Goal: Transaction & Acquisition: Purchase product/service

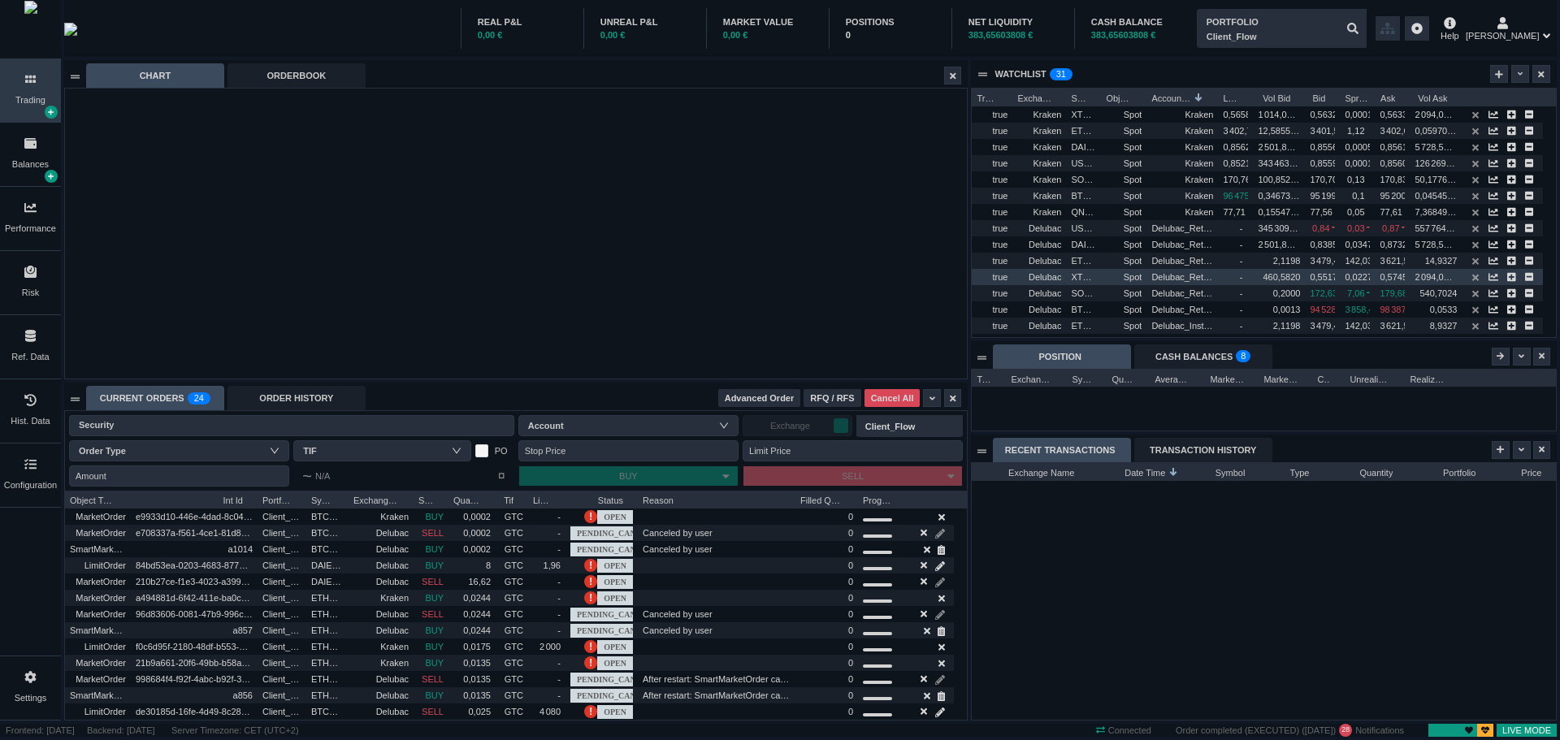
scroll to position [257, 583]
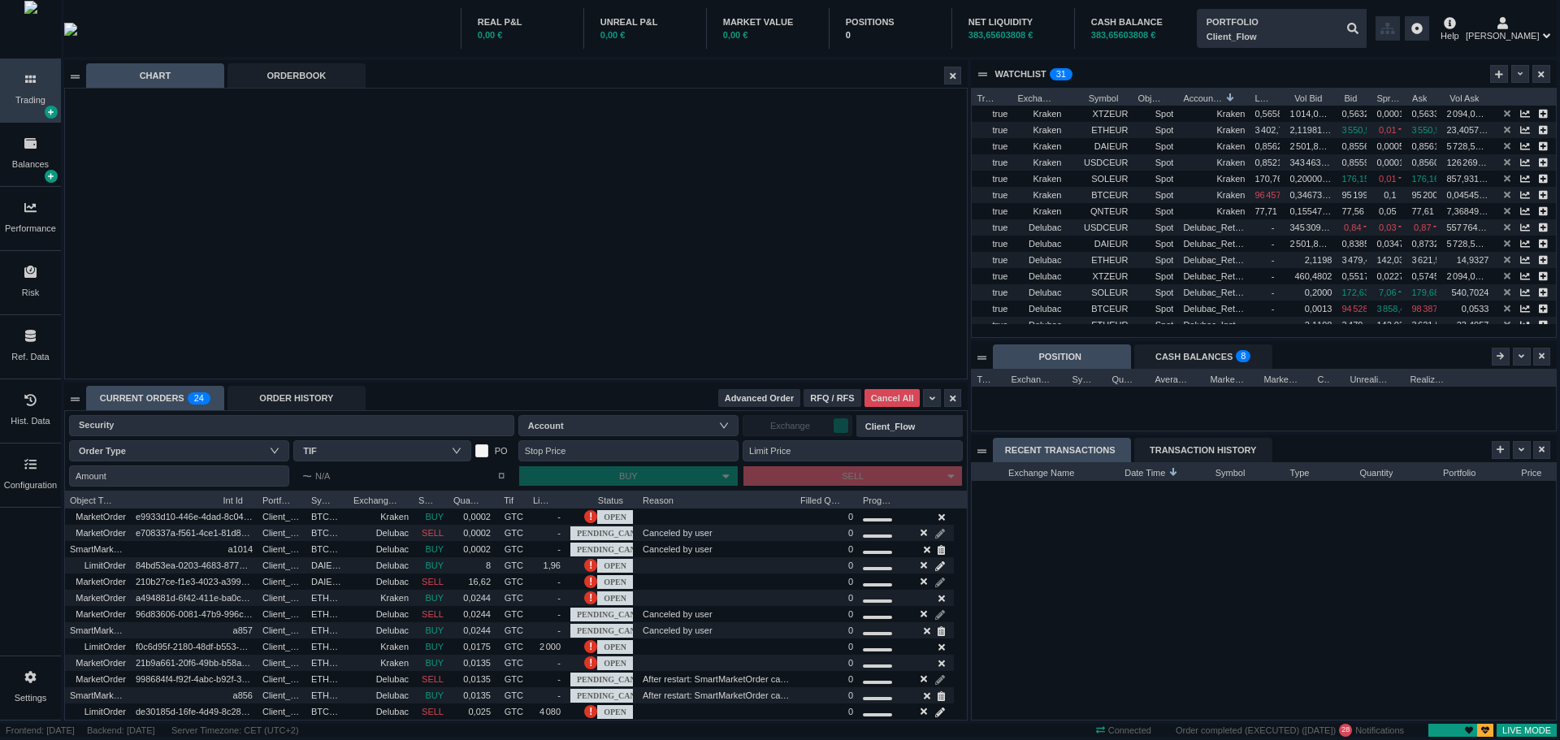
drag, startPoint x: 1101, startPoint y: 98, endPoint x: 1133, endPoint y: 98, distance: 31.7
click at [1133, 98] on div at bounding box center [1132, 97] width 7 height 16
click at [39, 228] on div "Performance" at bounding box center [30, 229] width 51 height 14
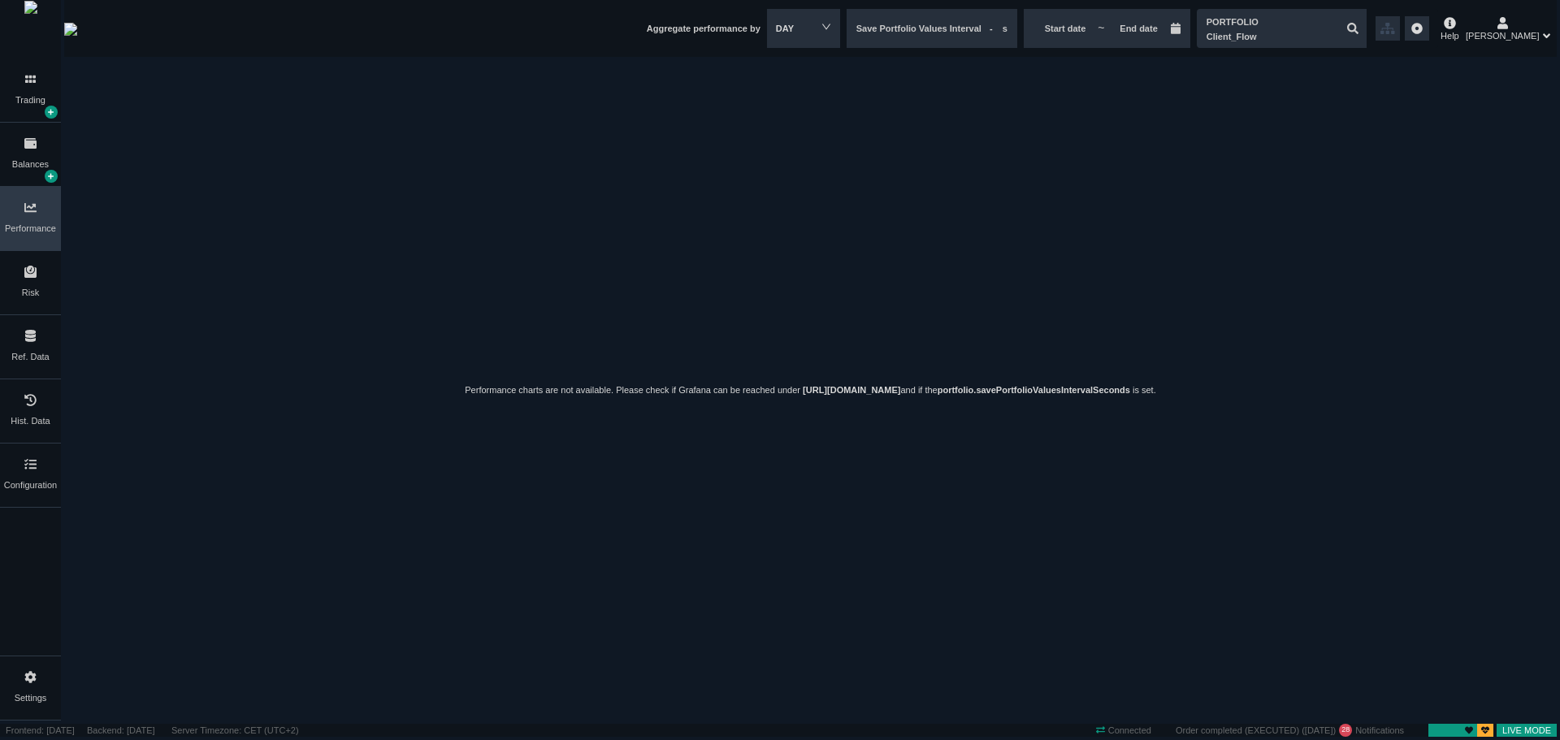
click at [36, 149] on icon at bounding box center [30, 143] width 12 height 11
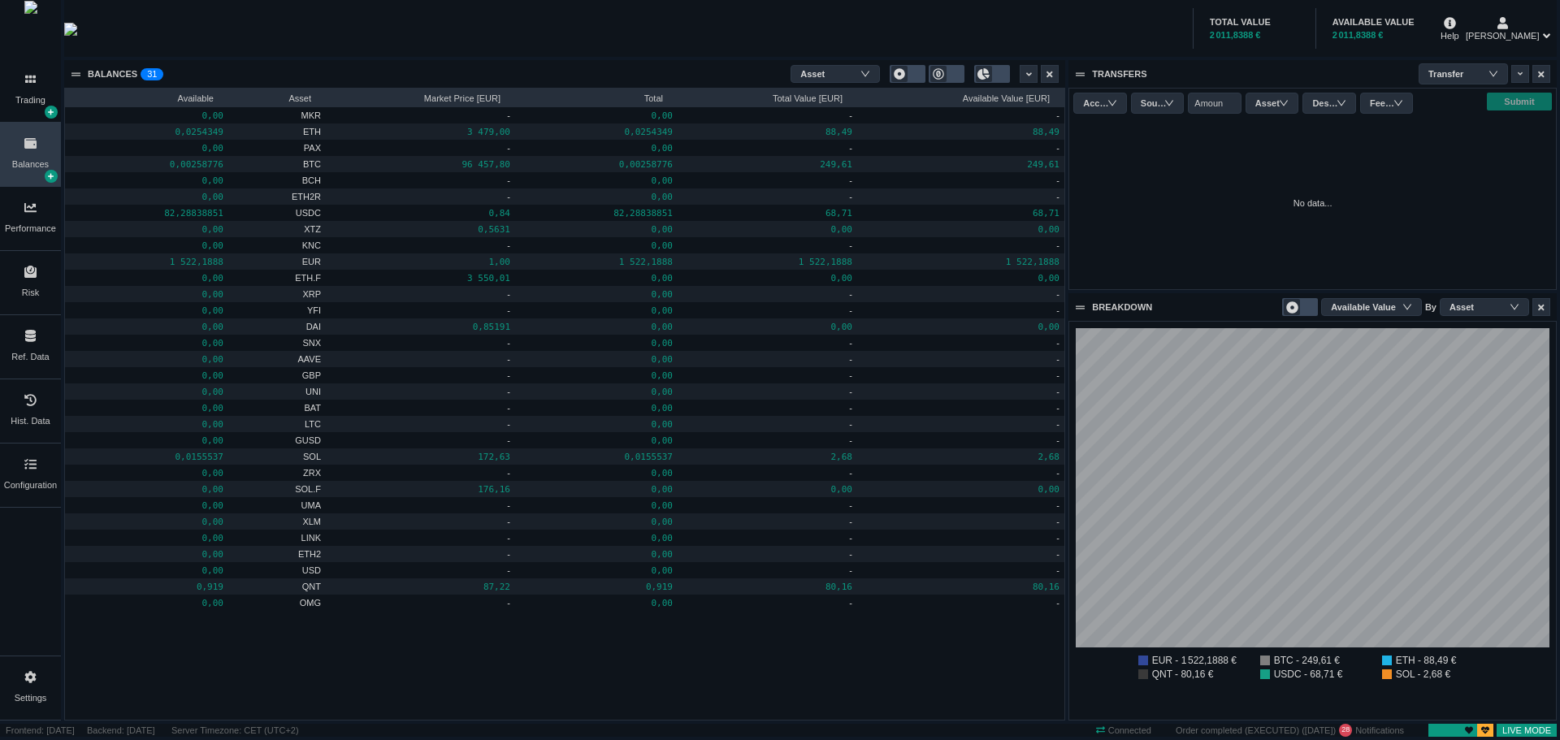
scroll to position [397, 486]
click at [20, 100] on div "Trading" at bounding box center [30, 100] width 30 height 14
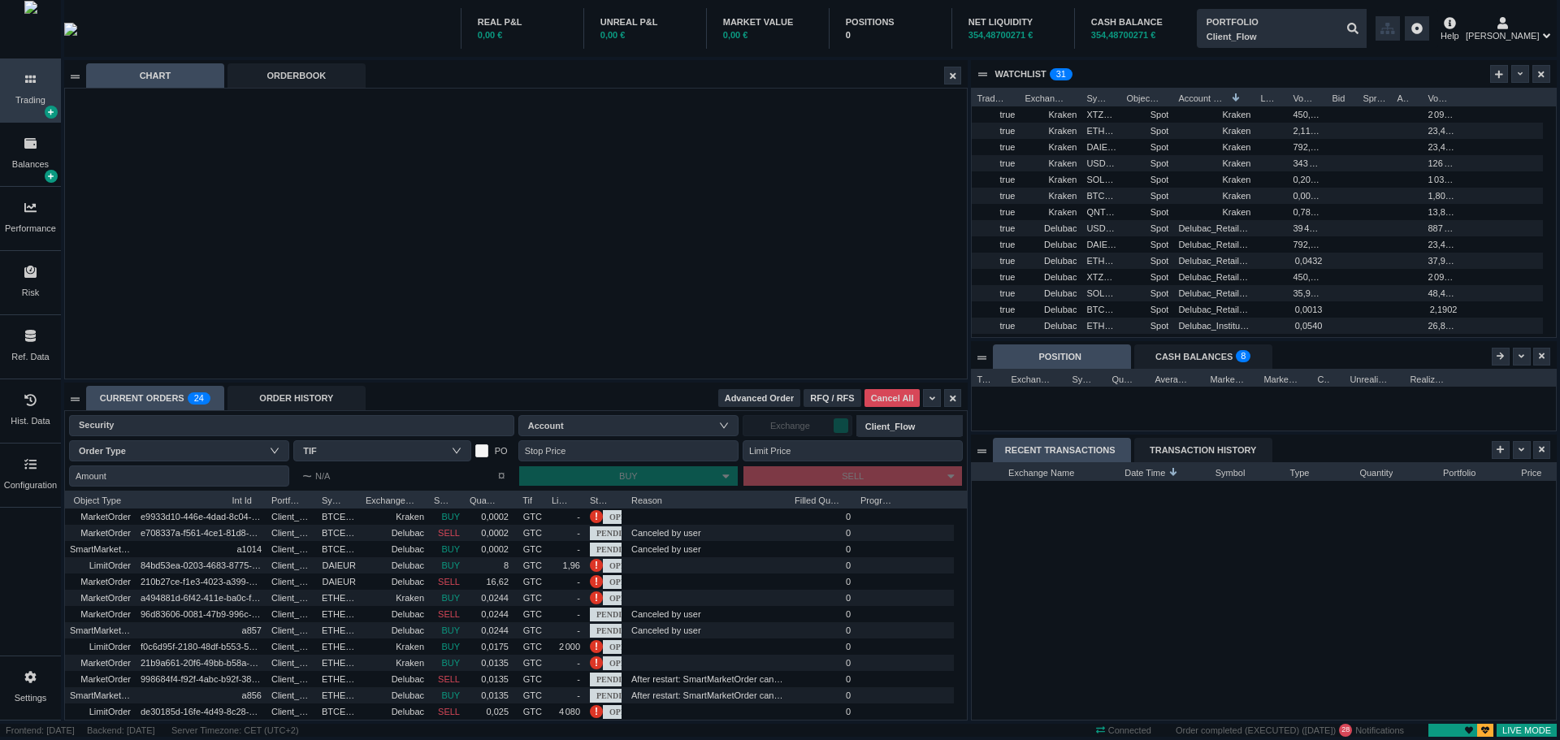
scroll to position [0, 0]
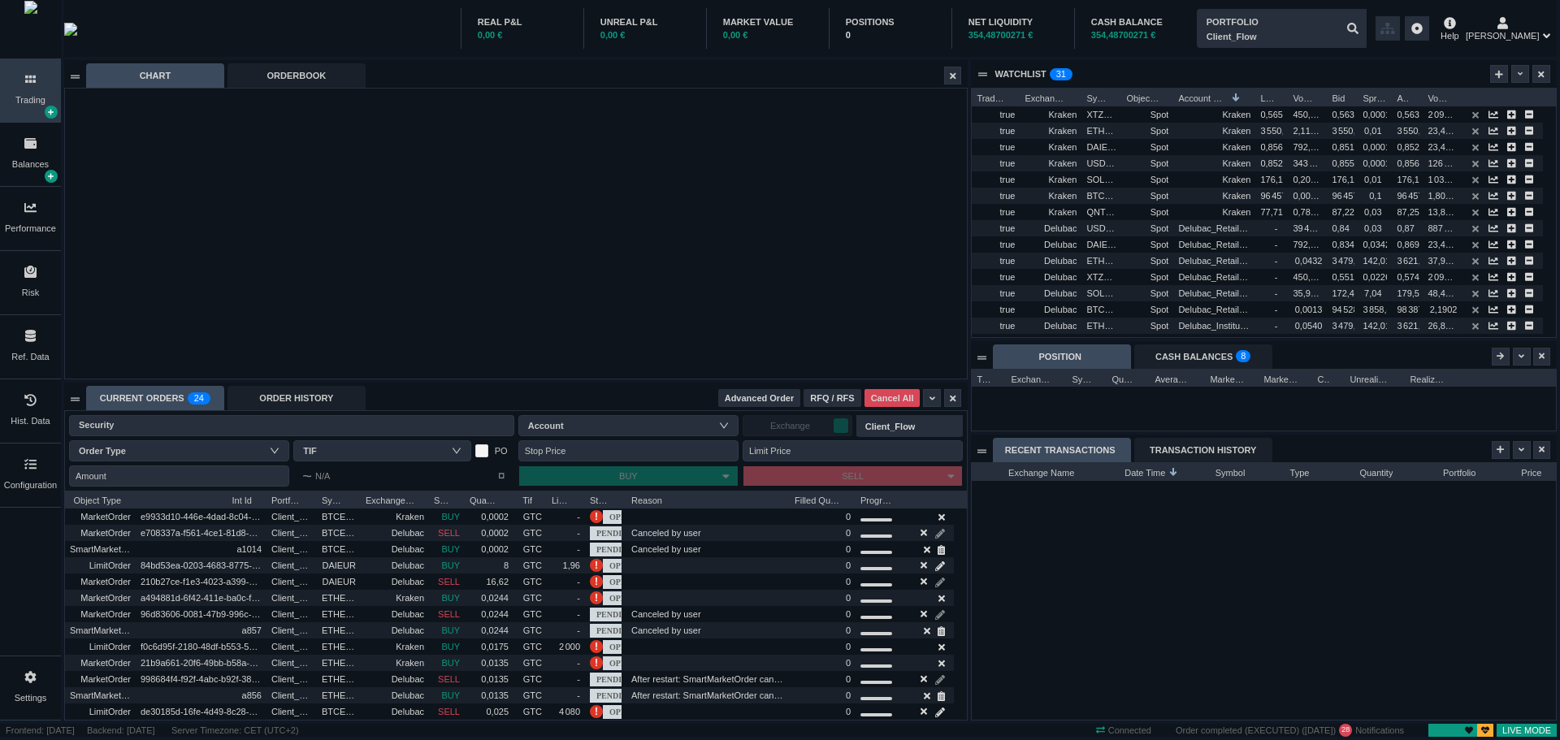
click at [837, 395] on span "RFQ / RFS" at bounding box center [832, 399] width 44 height 14
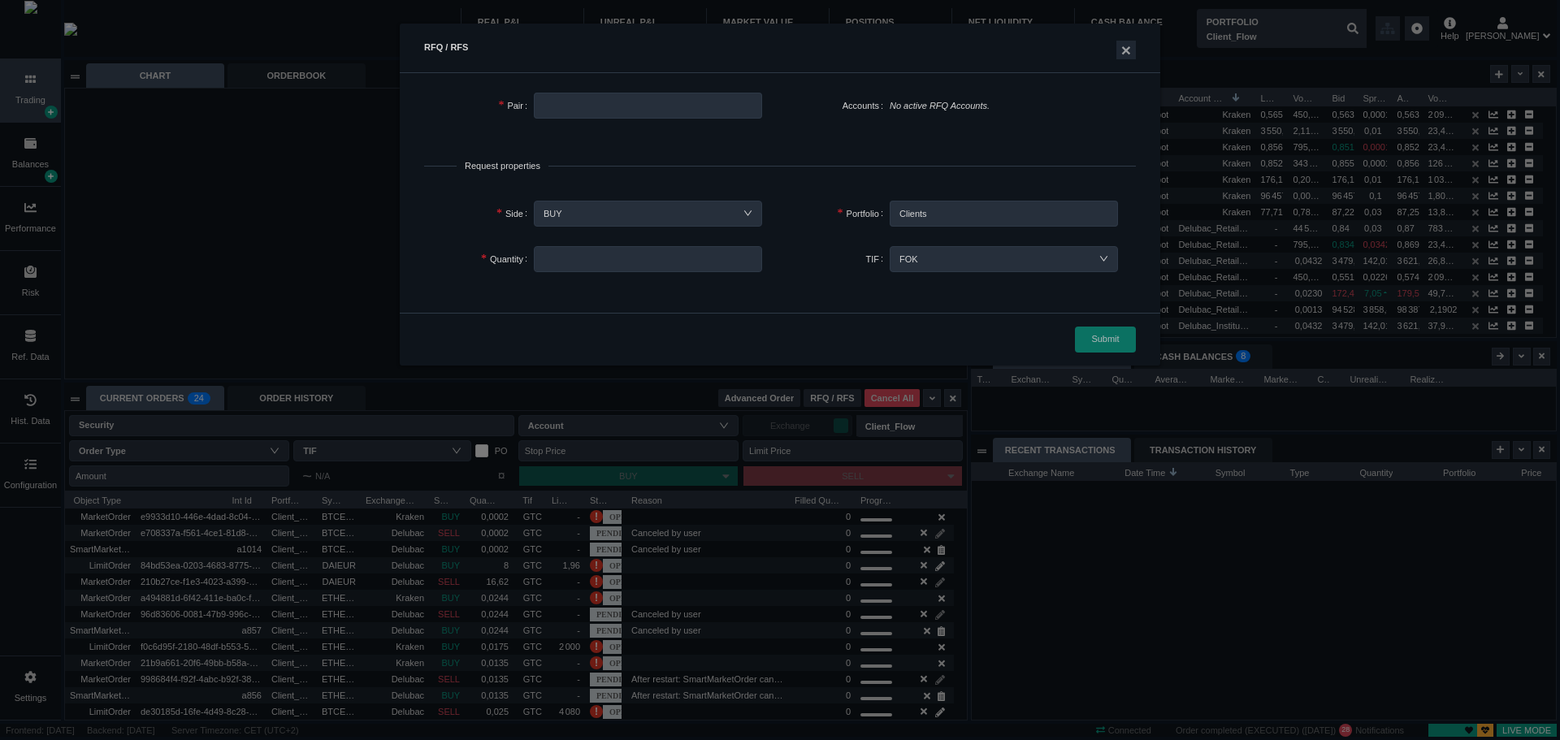
click at [743, 210] on div "BUY" at bounding box center [648, 214] width 209 height 24
click at [913, 101] on span "No active RFQ Accounts." at bounding box center [940, 106] width 100 height 10
click at [1126, 50] on button "×" at bounding box center [1126, 50] width 20 height 19
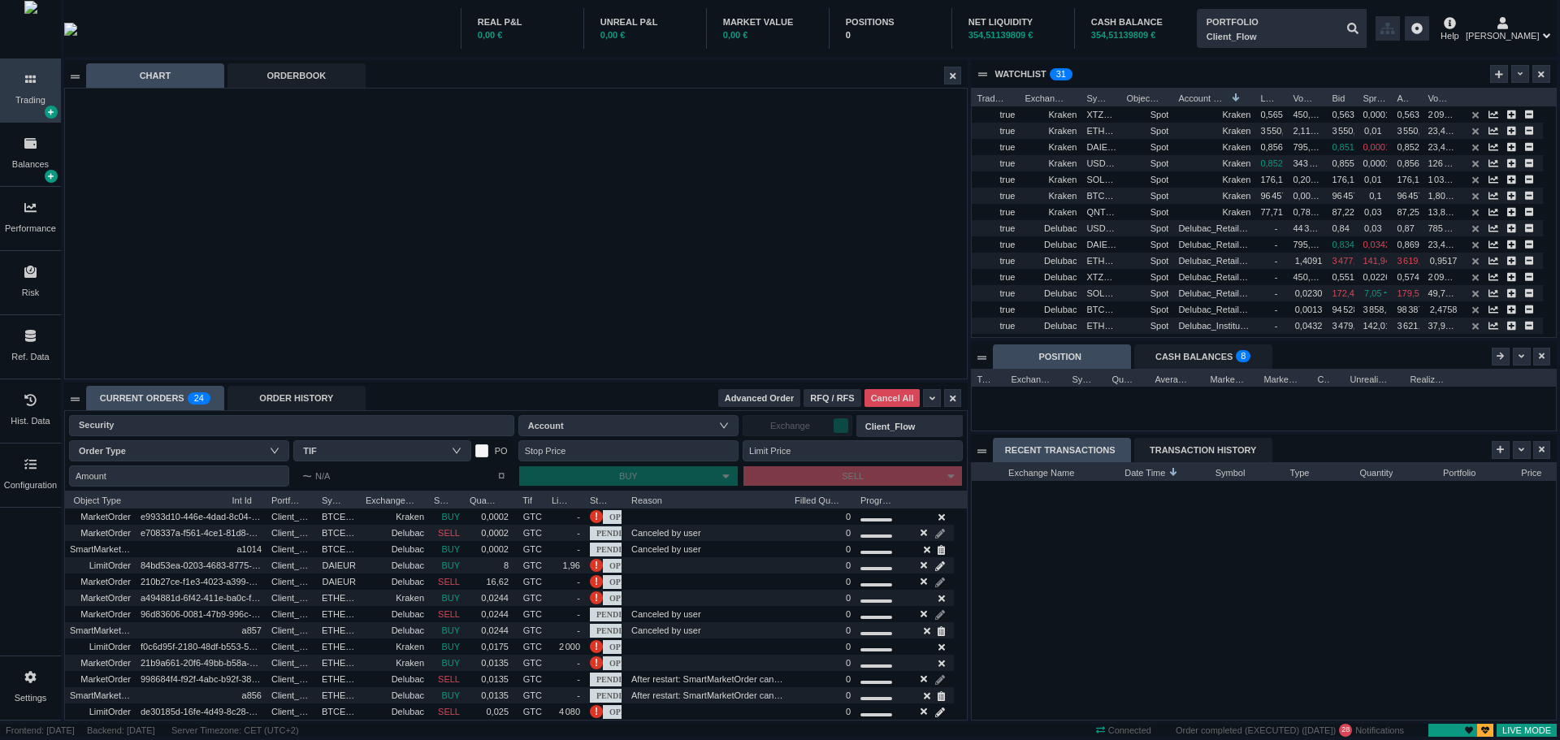
click at [788, 397] on span "Advanced Order" at bounding box center [760, 399] width 70 height 14
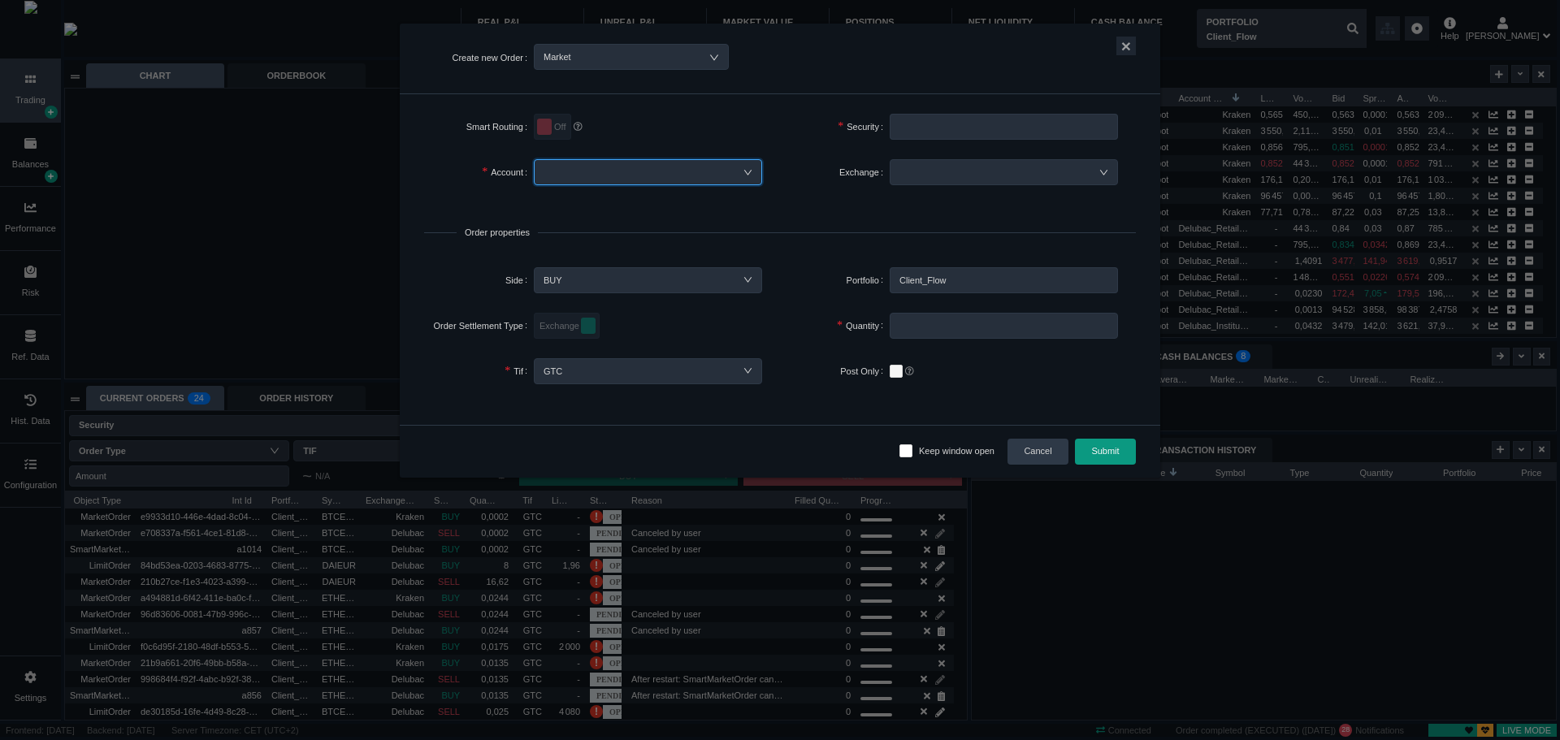
click at [605, 170] on div at bounding box center [648, 172] width 209 height 24
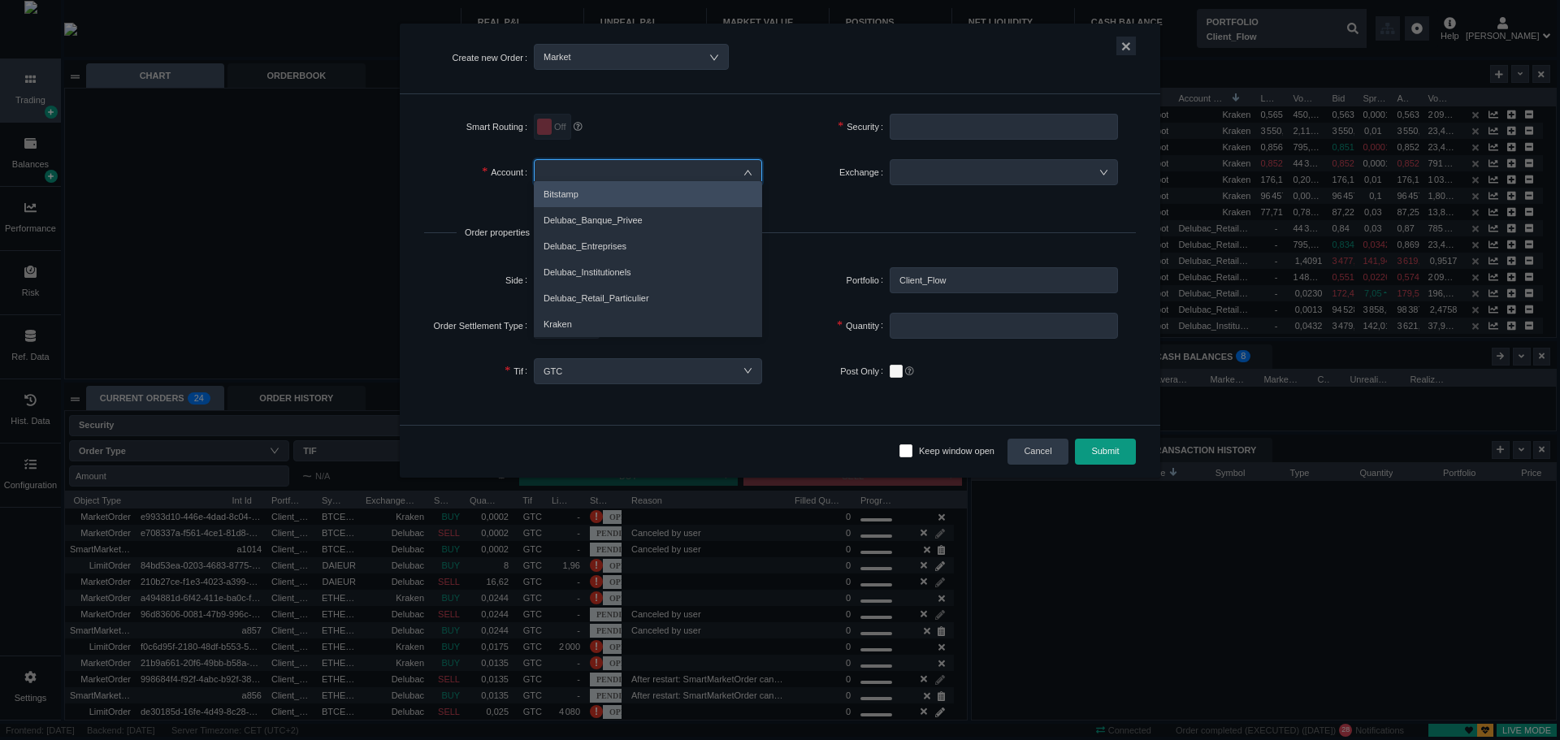
click at [770, 180] on div at bounding box center [657, 172] width 246 height 33
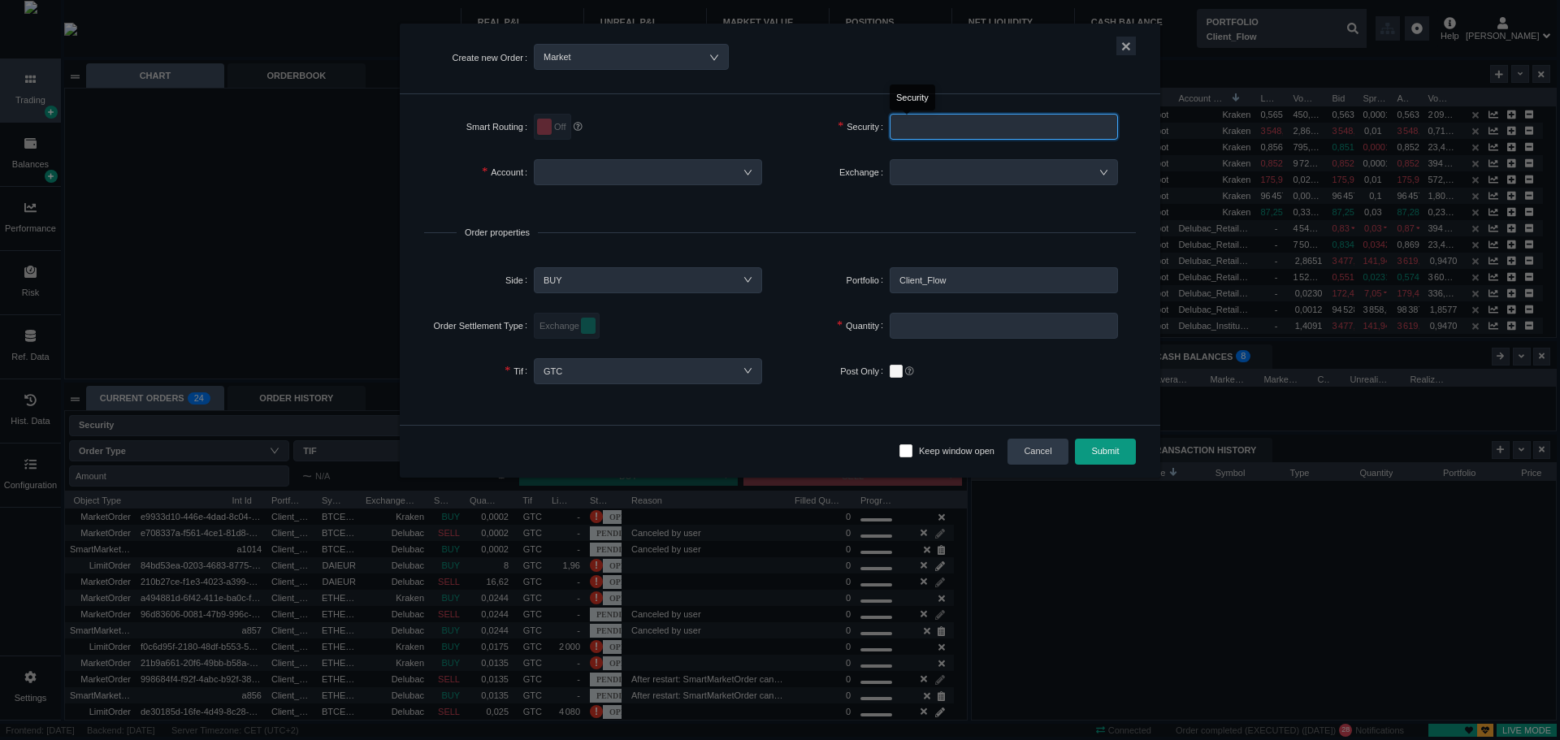
click at [924, 132] on input "text" at bounding box center [1004, 127] width 228 height 26
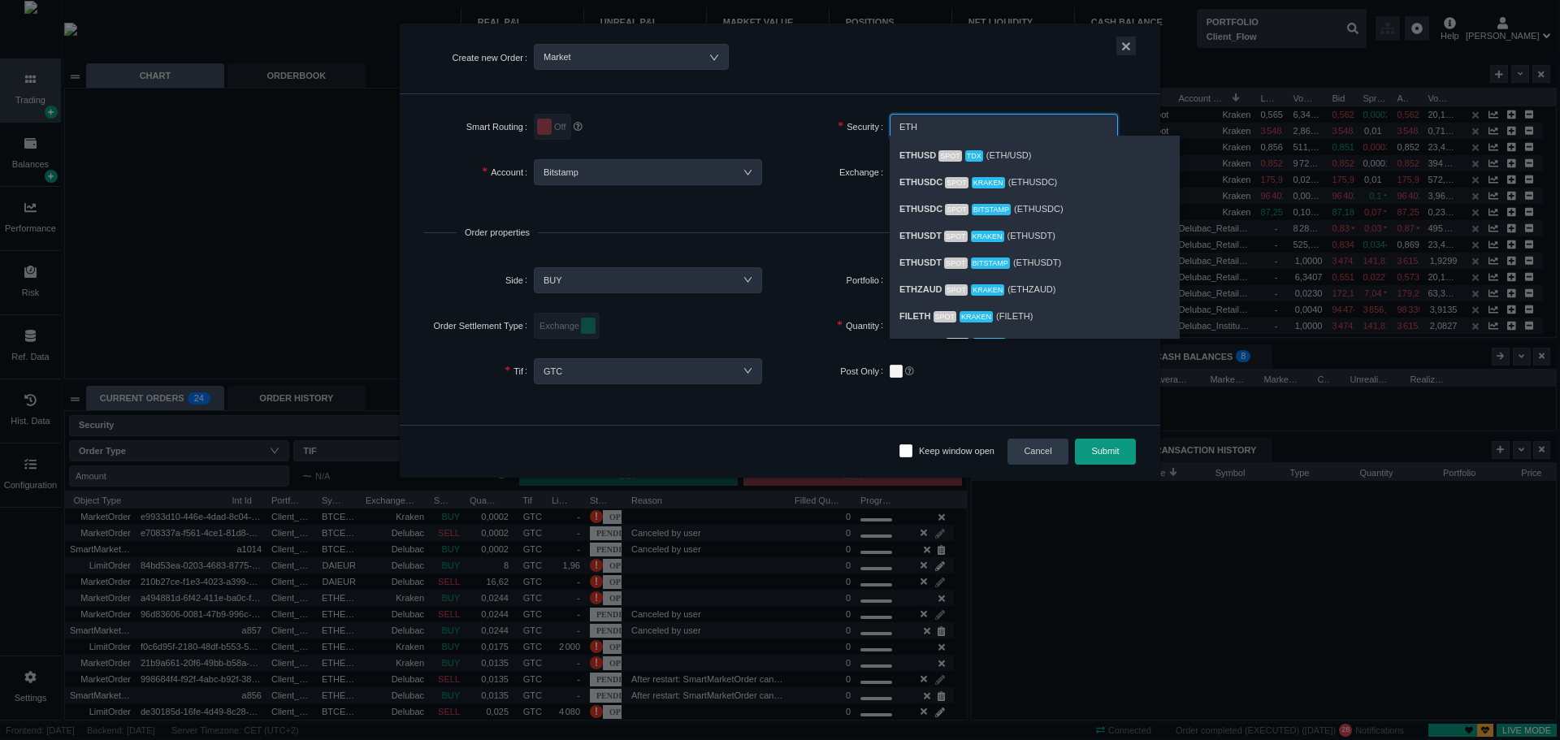
scroll to position [660, 0]
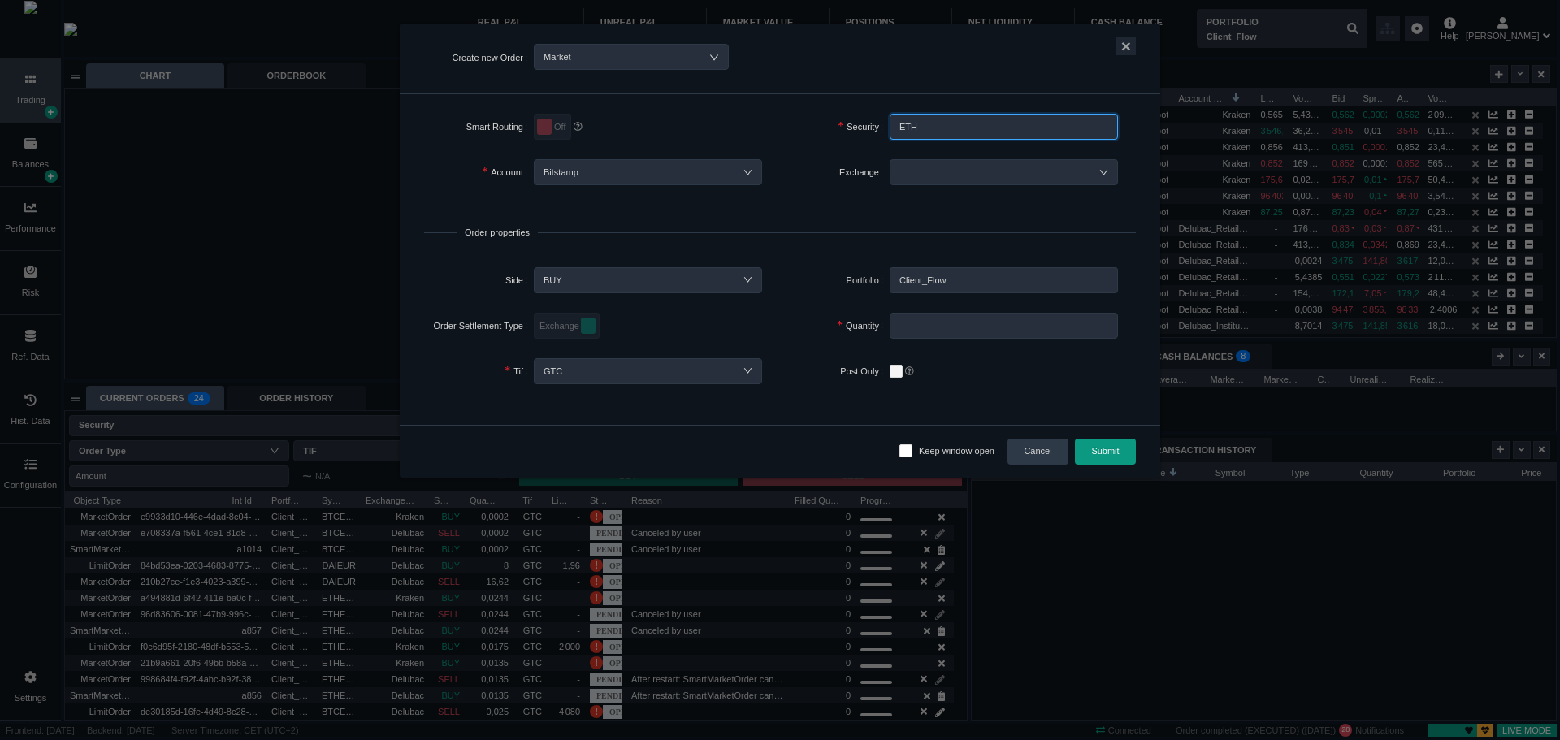
drag, startPoint x: 949, startPoint y: 126, endPoint x: 892, endPoint y: 126, distance: 56.9
click at [875, 128] on div "Security Security ETH ETH" at bounding box center [958, 134] width 356 height 46
type input "E"
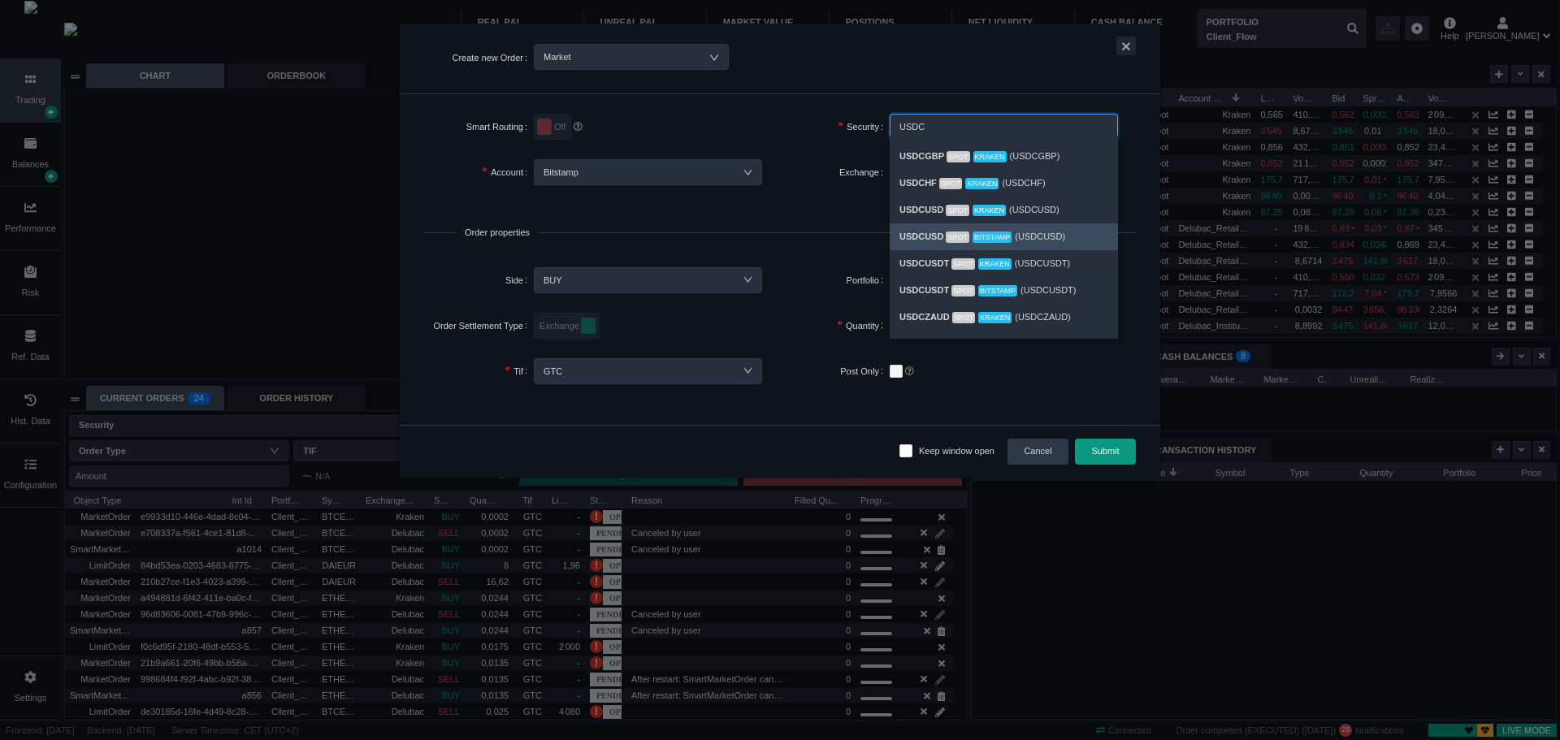
scroll to position [244, 0]
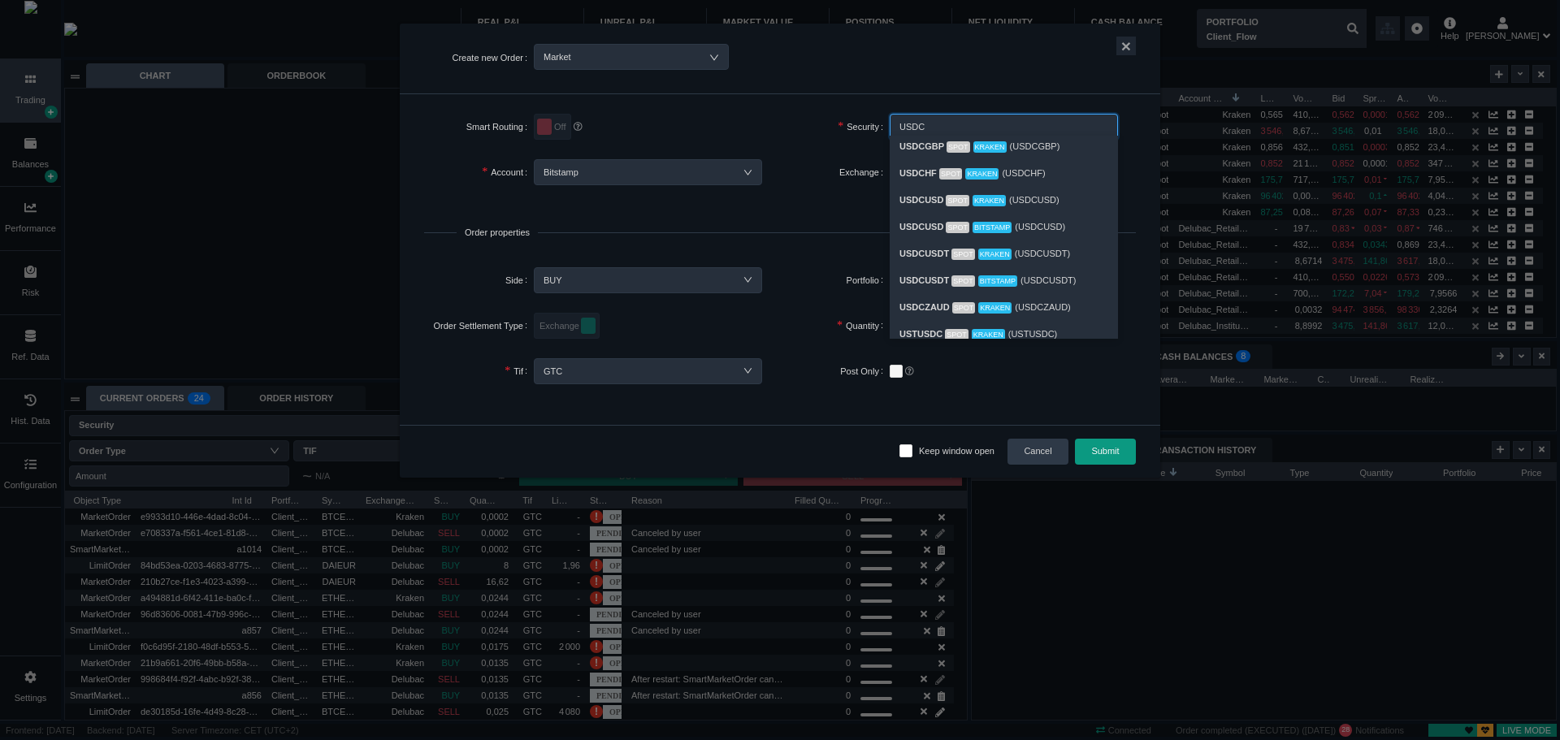
type input "USDC"
